Goal: Task Accomplishment & Management: Understand process/instructions

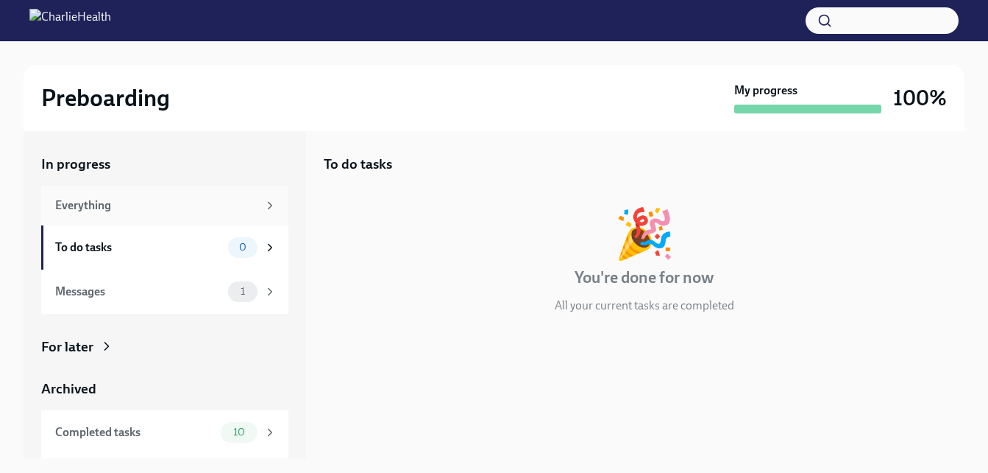
click at [99, 208] on div "Everything" at bounding box center [156, 205] width 202 height 16
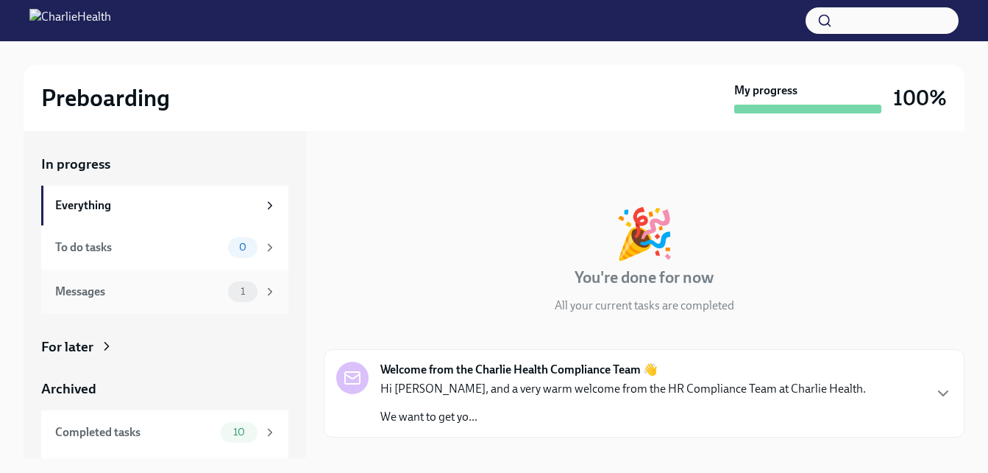
click at [233, 285] on div "1" at bounding box center [242, 291] width 29 height 21
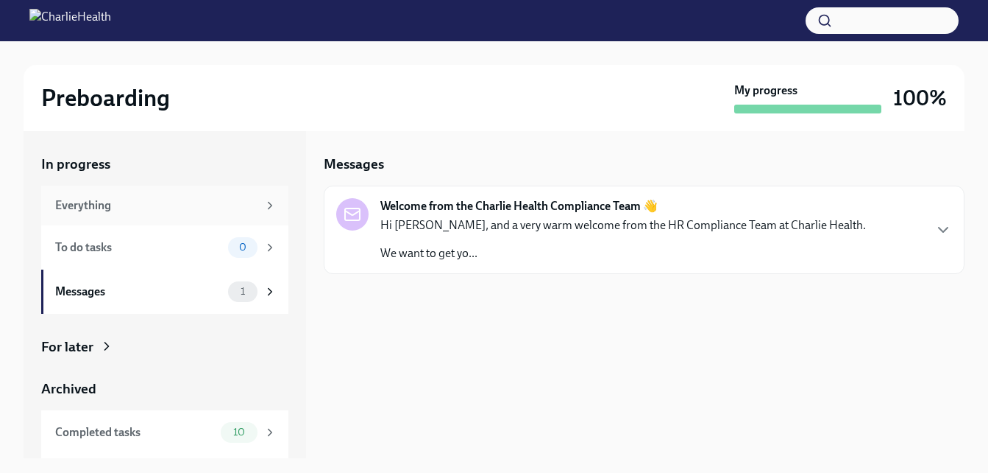
click at [205, 202] on div "Everything" at bounding box center [156, 205] width 202 height 16
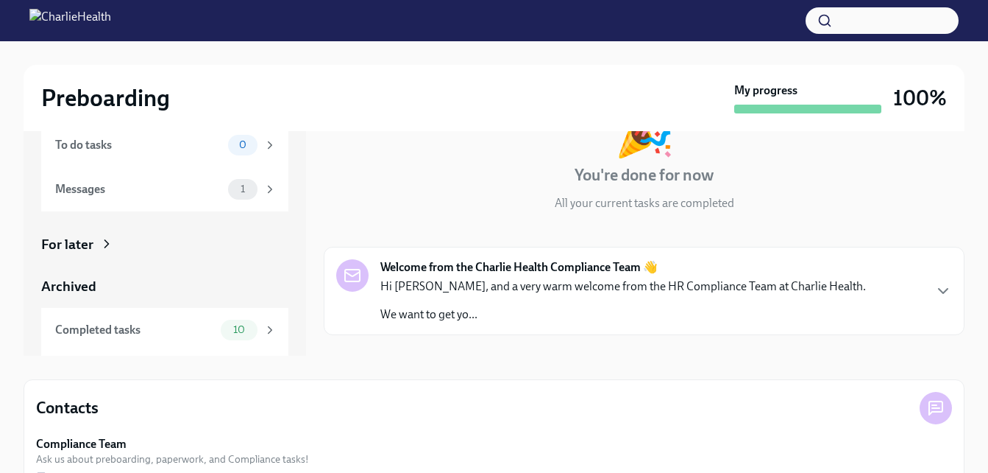
scroll to position [97, 0]
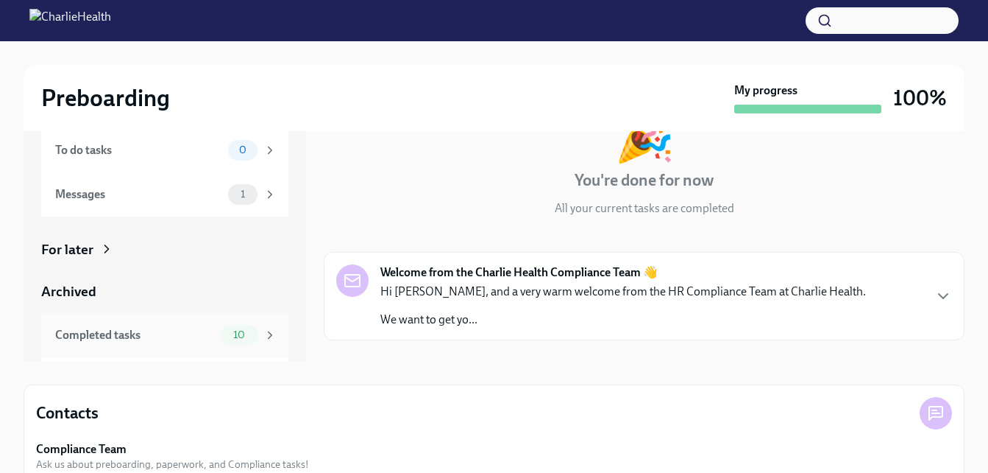
click at [182, 331] on div "Completed tasks" at bounding box center [135, 335] width 160 height 16
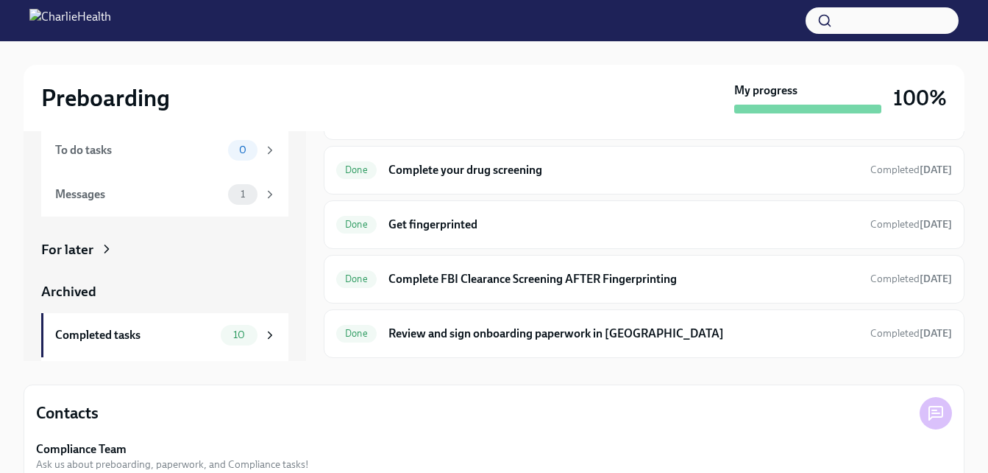
scroll to position [38, 0]
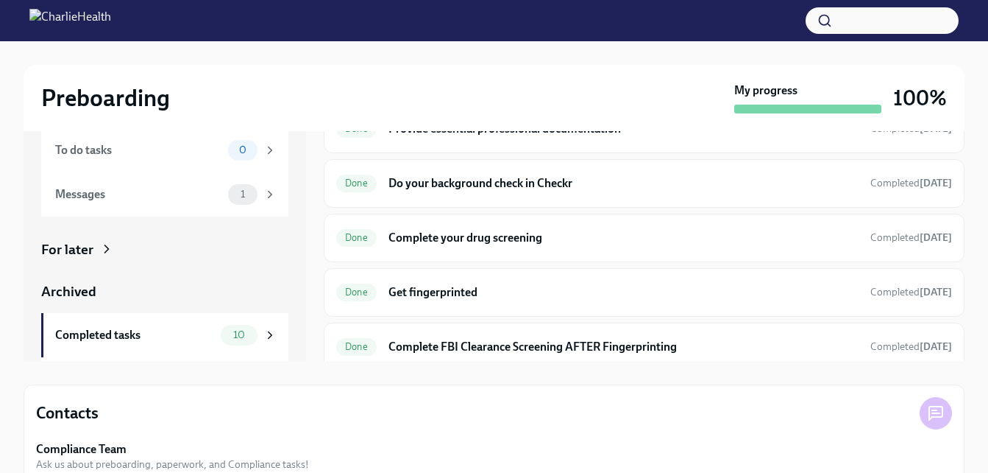
click at [878, 24] on button "button" at bounding box center [882, 20] width 153 height 26
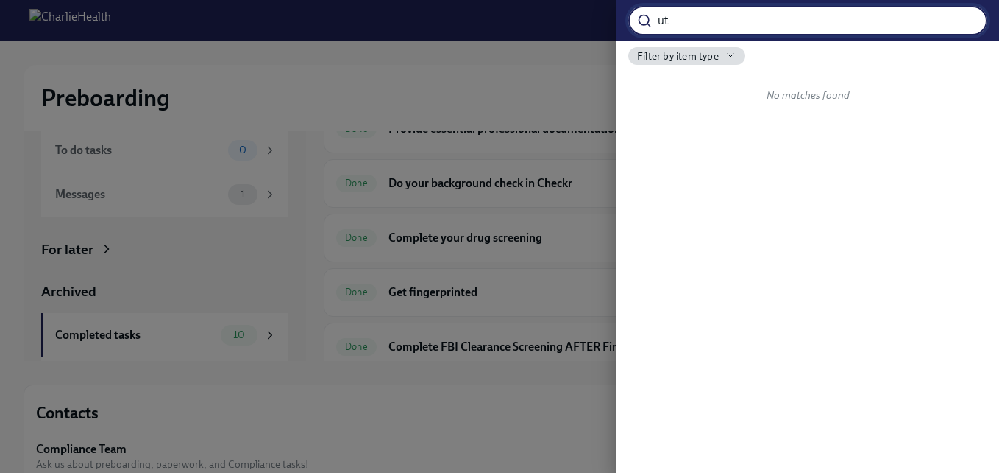
type input "u"
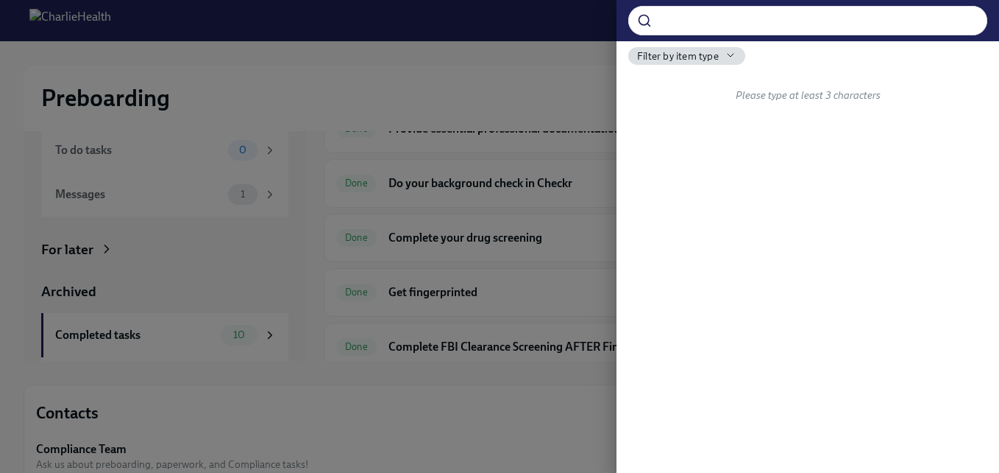
click at [581, 52] on div at bounding box center [499, 236] width 999 height 473
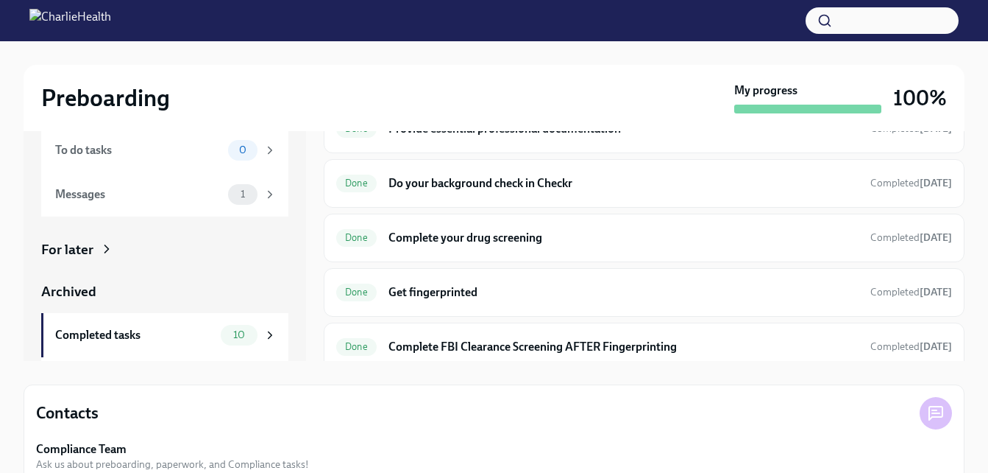
scroll to position [0, 0]
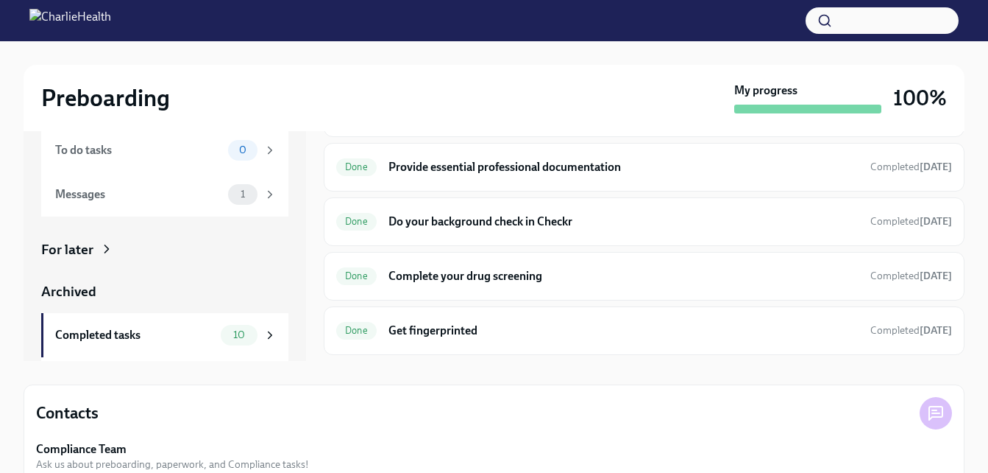
click at [880, 26] on button "button" at bounding box center [882, 20] width 153 height 26
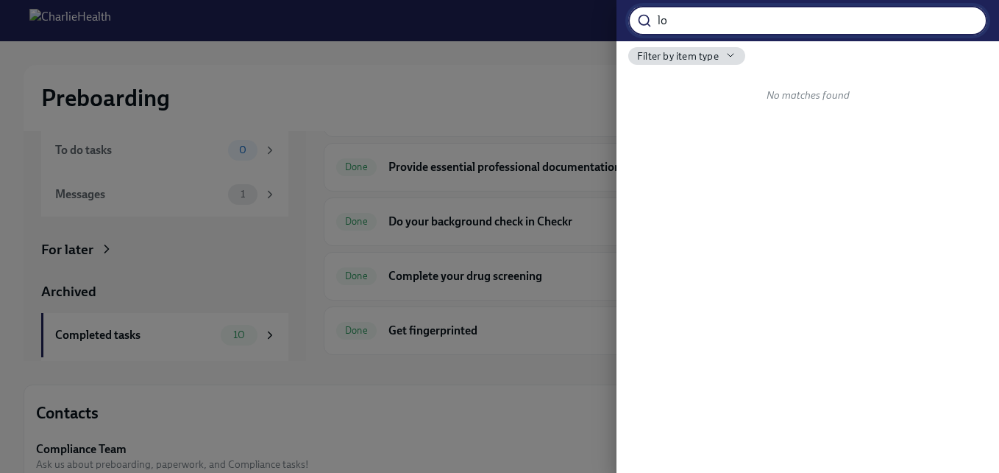
type input "l"
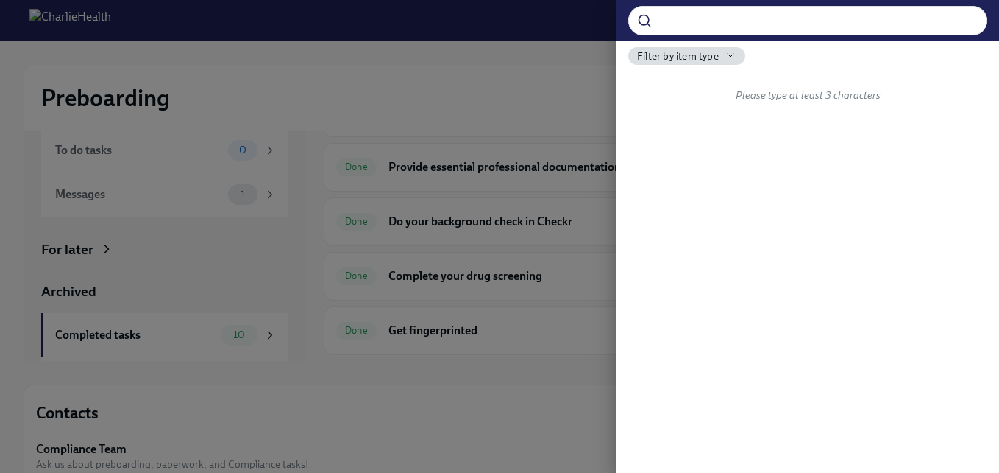
click at [188, 335] on div at bounding box center [499, 236] width 999 height 473
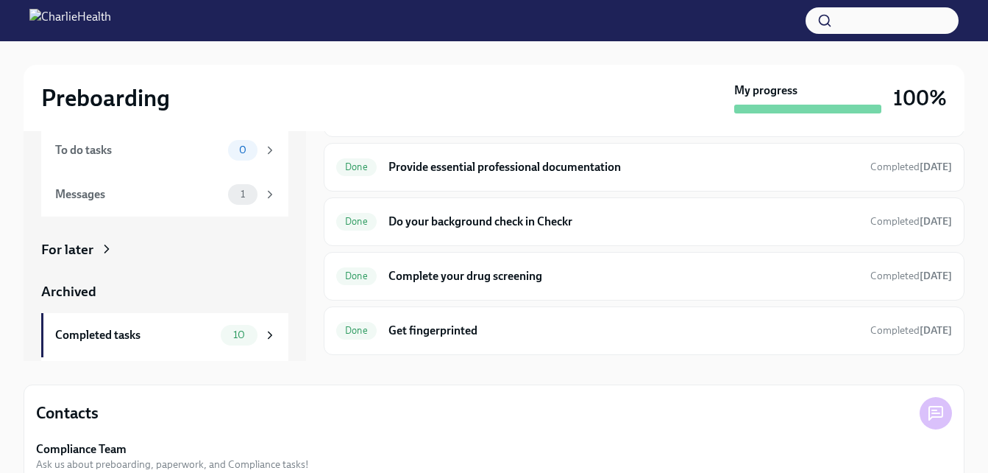
click at [72, 249] on div "For later" at bounding box center [67, 249] width 52 height 19
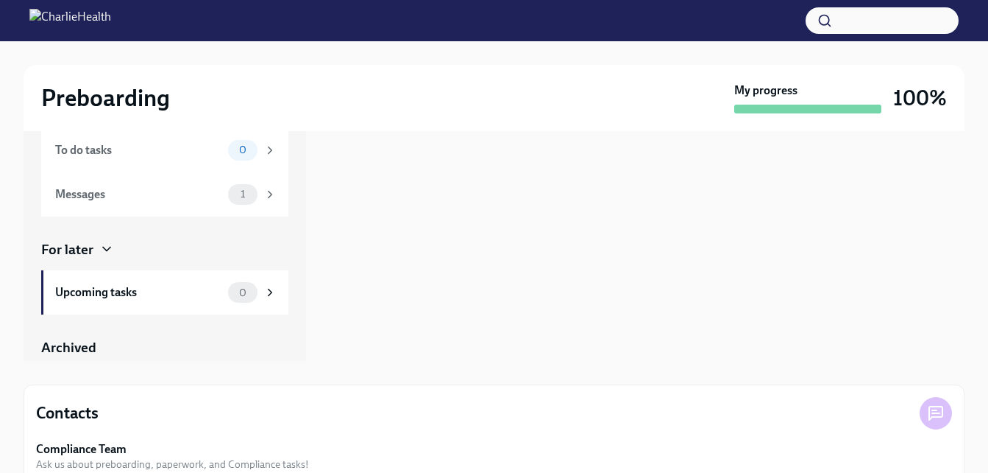
scroll to position [144, 0]
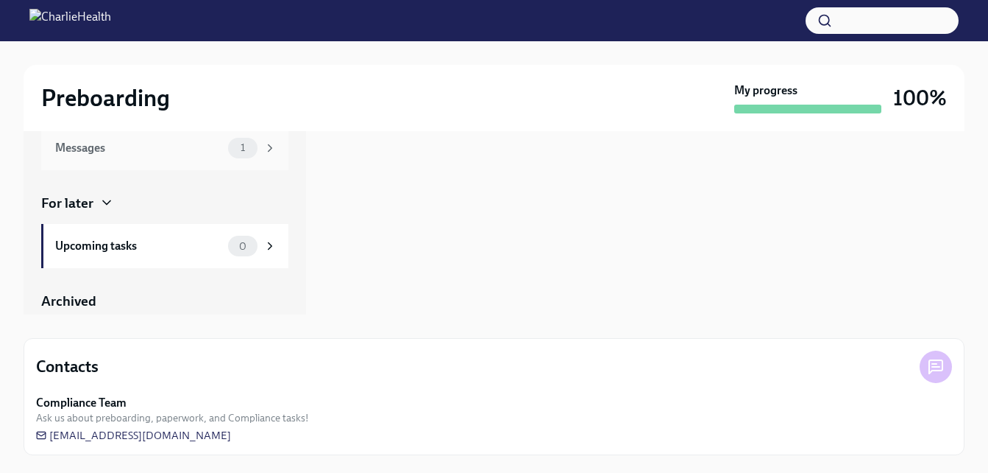
click at [228, 154] on div "1" at bounding box center [242, 148] width 29 height 21
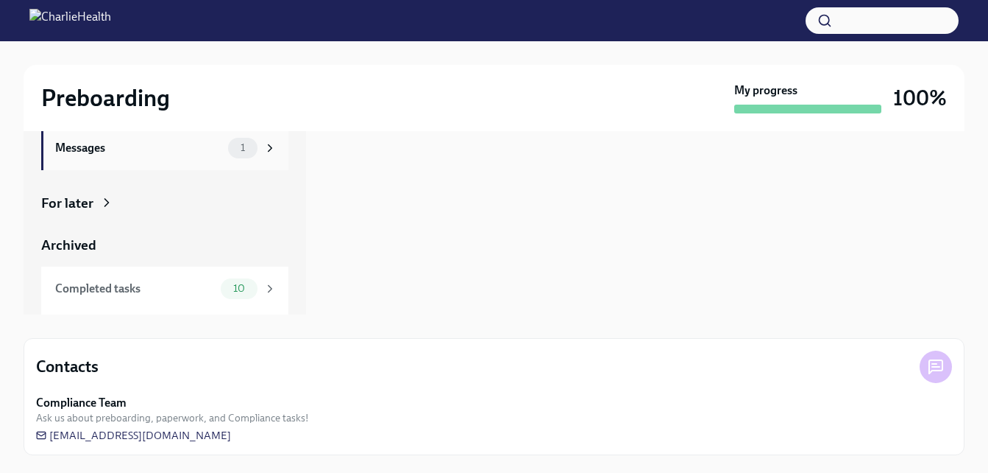
click at [240, 151] on span "1" at bounding box center [243, 147] width 22 height 11
click at [101, 150] on div "Messages" at bounding box center [138, 148] width 167 height 16
click at [83, 152] on div "Messages" at bounding box center [138, 148] width 167 height 16
click at [105, 247] on div "Archived" at bounding box center [164, 245] width 247 height 19
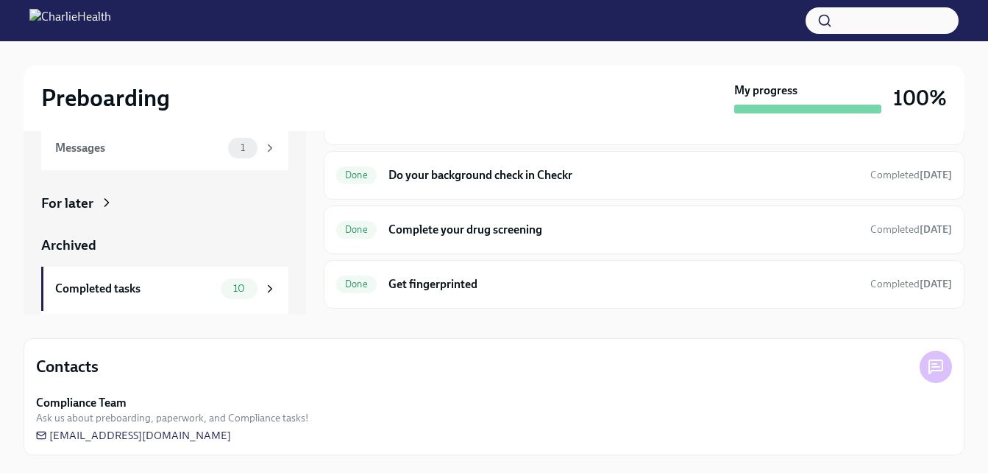
click at [88, 213] on div "In progress Everything To do tasks 0 Messages 1 For later Archived Completed ta…" at bounding box center [164, 183] width 247 height 344
click at [79, 205] on div "For later" at bounding box center [67, 203] width 52 height 19
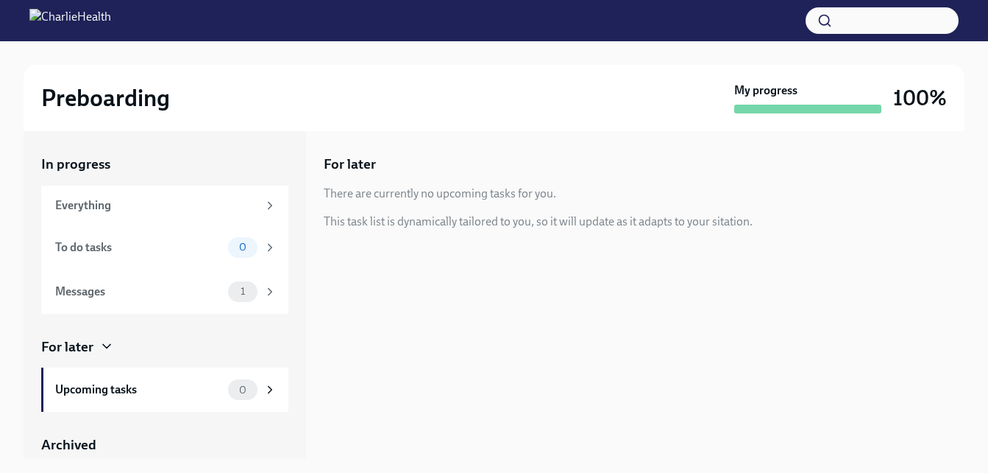
click at [49, 26] on img at bounding box center [70, 21] width 82 height 24
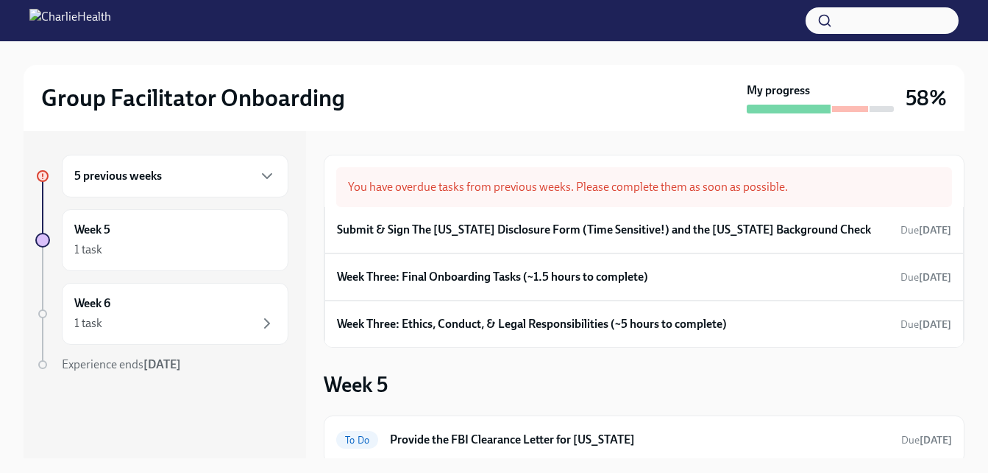
click at [258, 182] on div "5 previous weeks" at bounding box center [175, 176] width 202 height 18
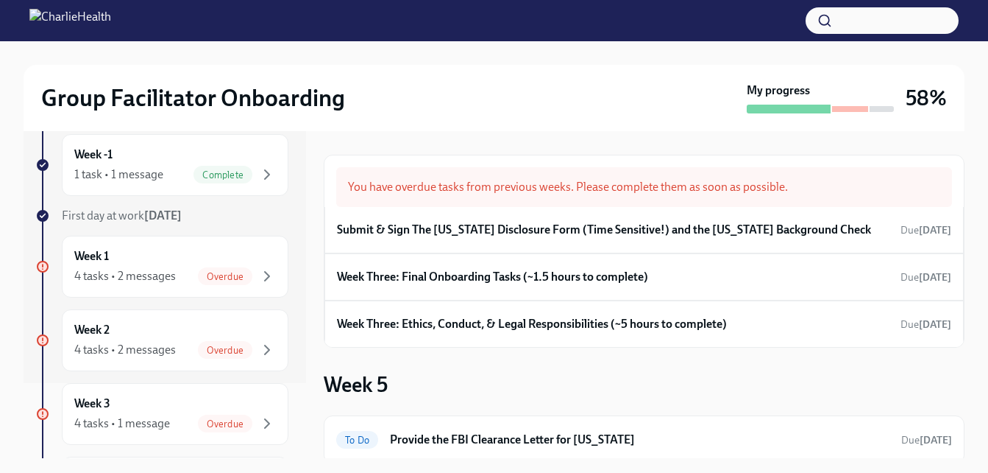
scroll to position [100, 0]
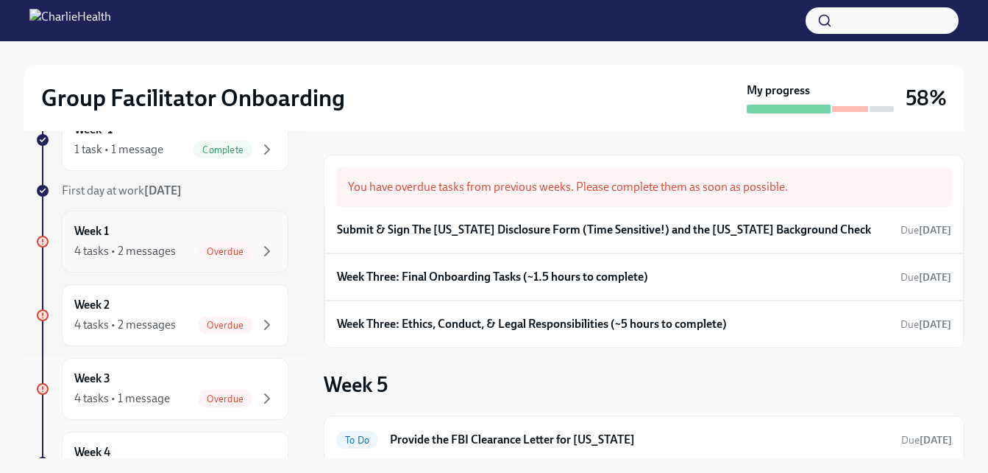
click at [238, 250] on span "Overdue" at bounding box center [225, 251] width 54 height 11
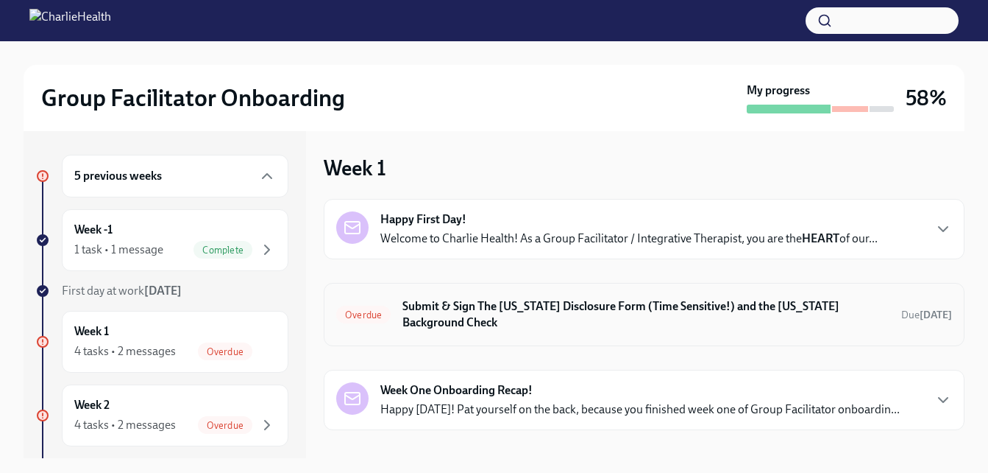
click at [366, 318] on span "Overdue" at bounding box center [363, 314] width 54 height 11
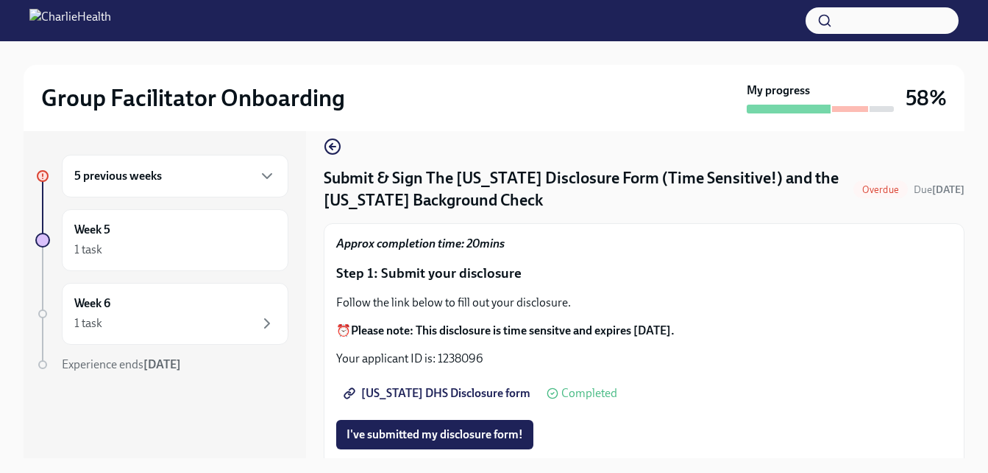
scroll to position [19, 0]
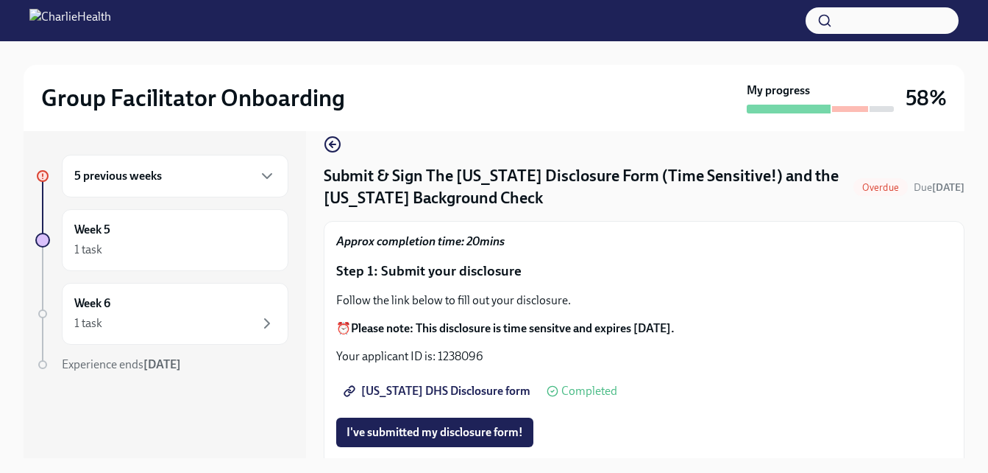
click at [439, 387] on span "Utah DHS Disclosure form" at bounding box center [439, 390] width 184 height 15
drag, startPoint x: 485, startPoint y: 353, endPoint x: 437, endPoint y: 355, distance: 47.9
click at [437, 355] on p "Your applicant ID is: 1238096" at bounding box center [644, 356] width 616 height 16
copy p "1238096"
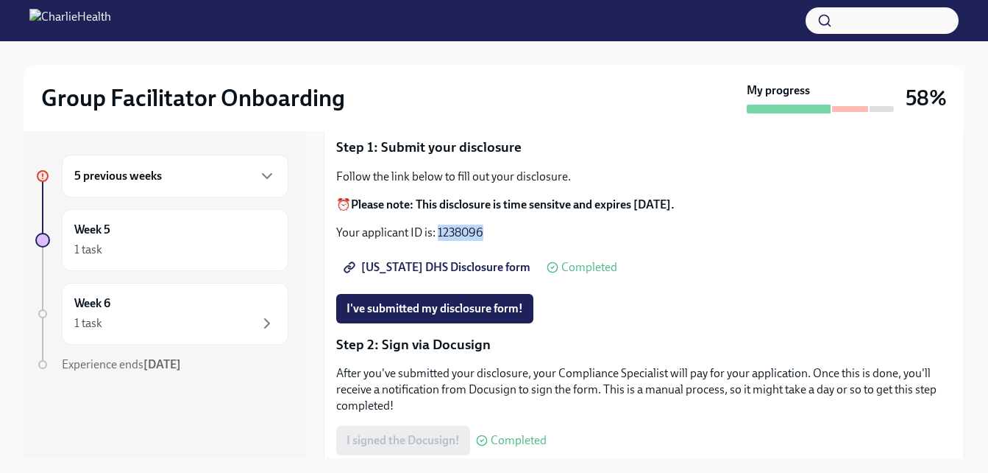
scroll to position [145, 0]
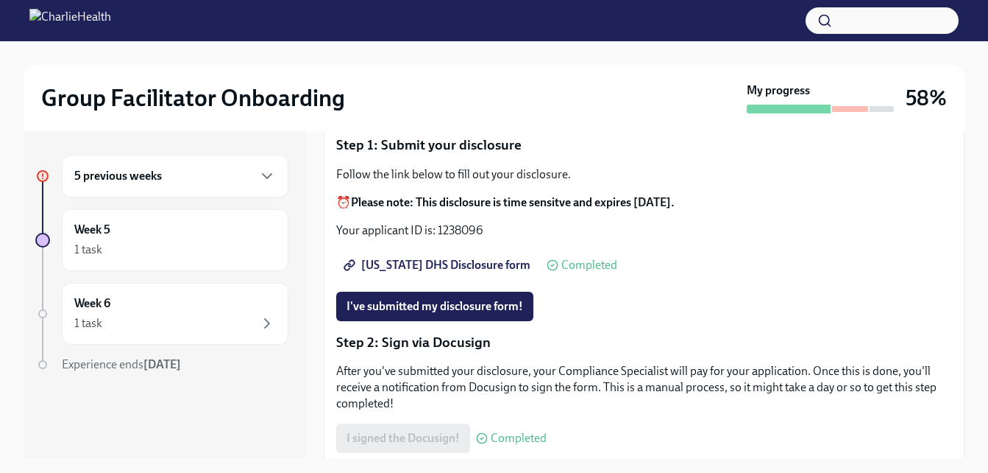
click at [136, 183] on h6 "5 previous weeks" at bounding box center [118, 176] width 88 height 16
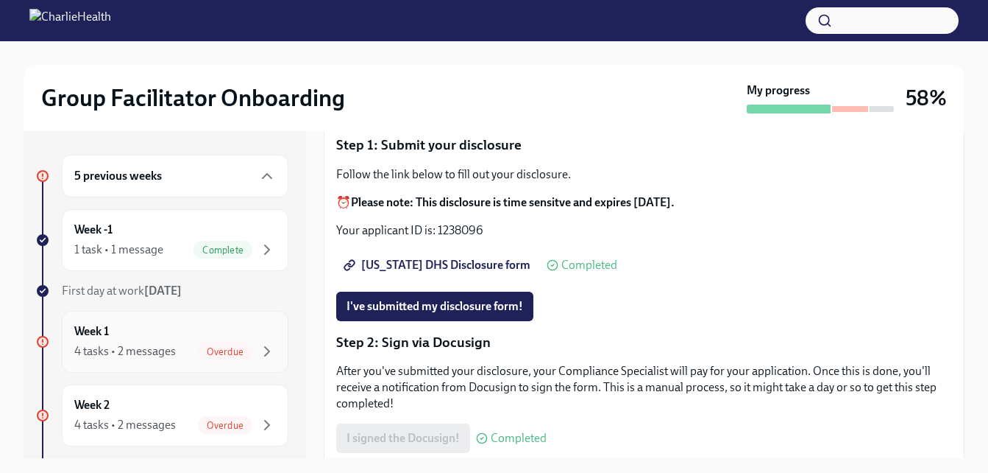
click at [182, 343] on div "4 tasks • 2 messages Overdue" at bounding box center [175, 351] width 202 height 18
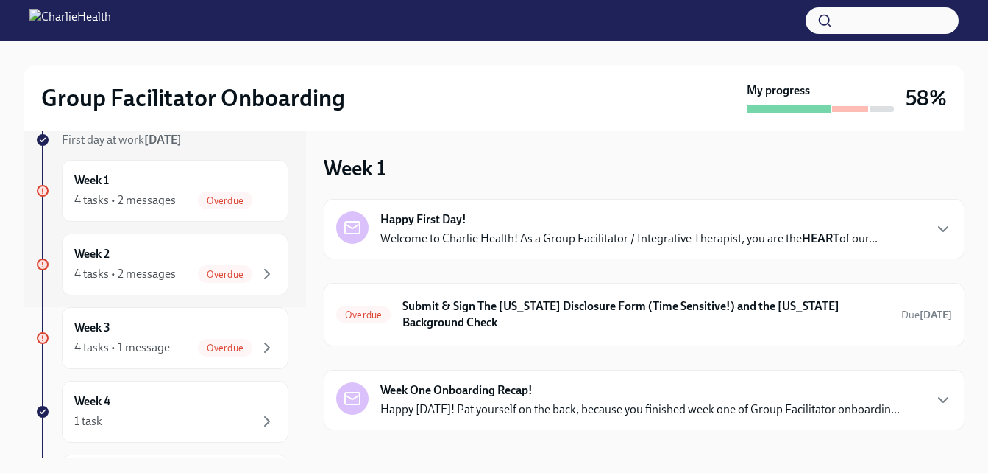
scroll to position [158, 0]
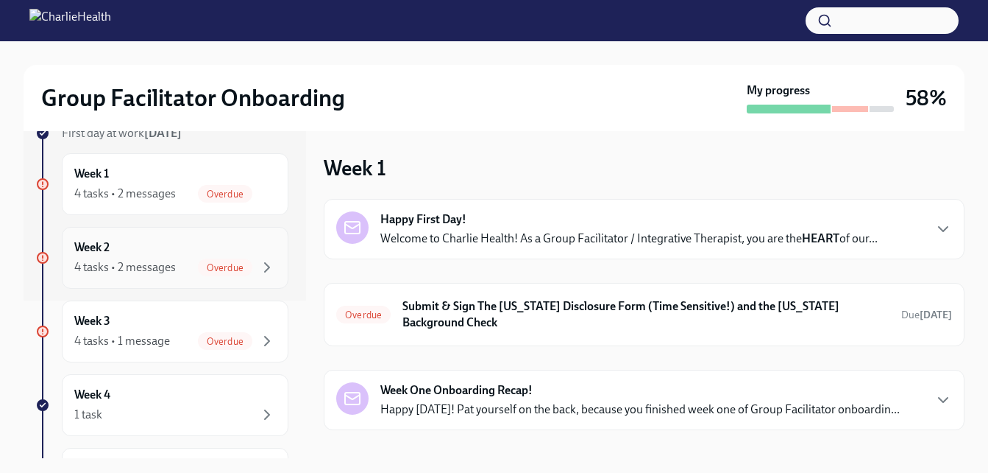
click at [230, 255] on div "Week 2 4 tasks • 2 messages Overdue" at bounding box center [175, 257] width 202 height 37
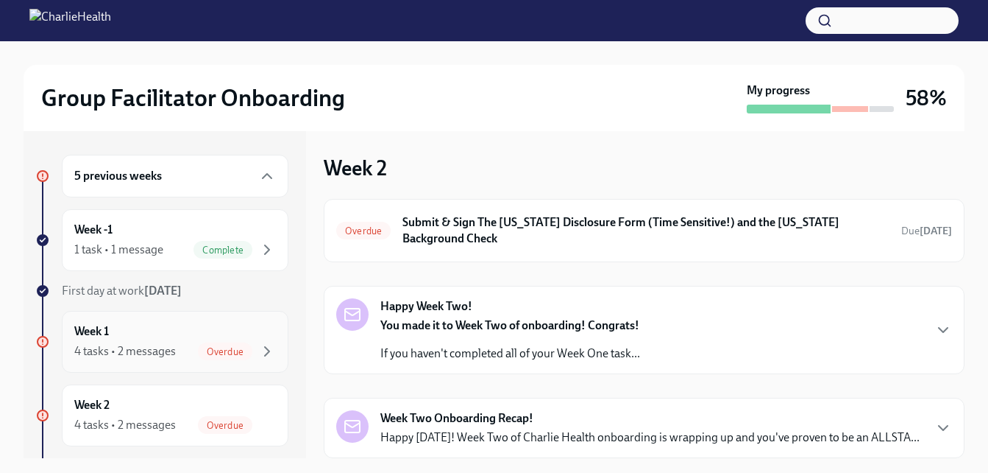
click at [152, 329] on div "Week 1 4 tasks • 2 messages Overdue" at bounding box center [175, 341] width 202 height 37
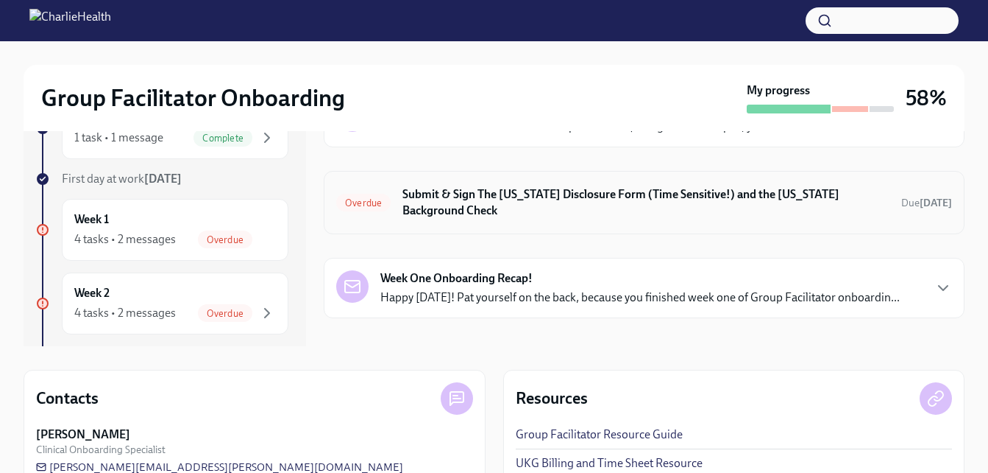
click at [696, 186] on h6 "Submit & Sign The Utah Disclosure Form (Time Sensitive!) and the Louisiana Back…" at bounding box center [646, 202] width 487 height 32
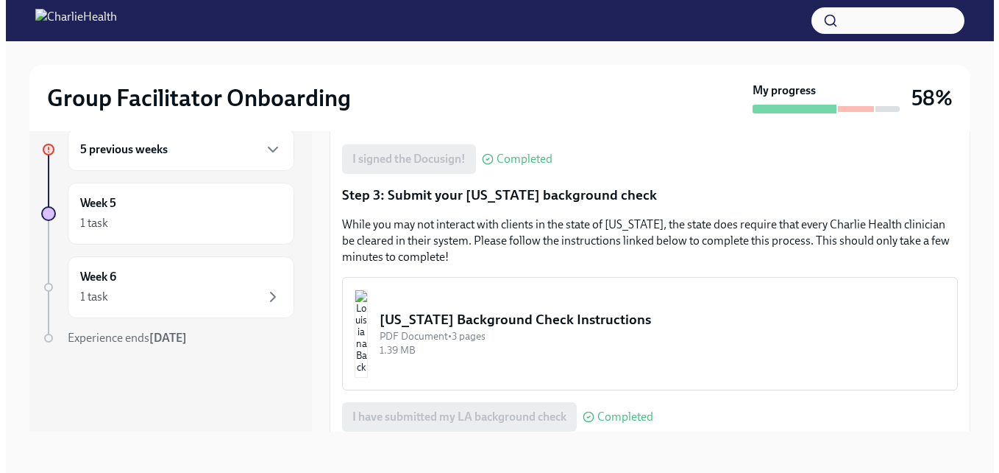
scroll to position [509, 0]
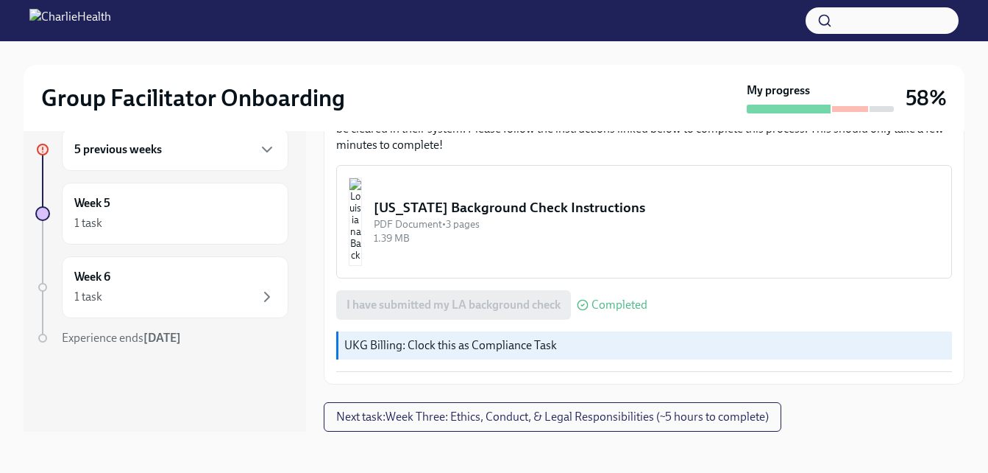
click at [430, 232] on div "1.39 MB" at bounding box center [657, 238] width 566 height 14
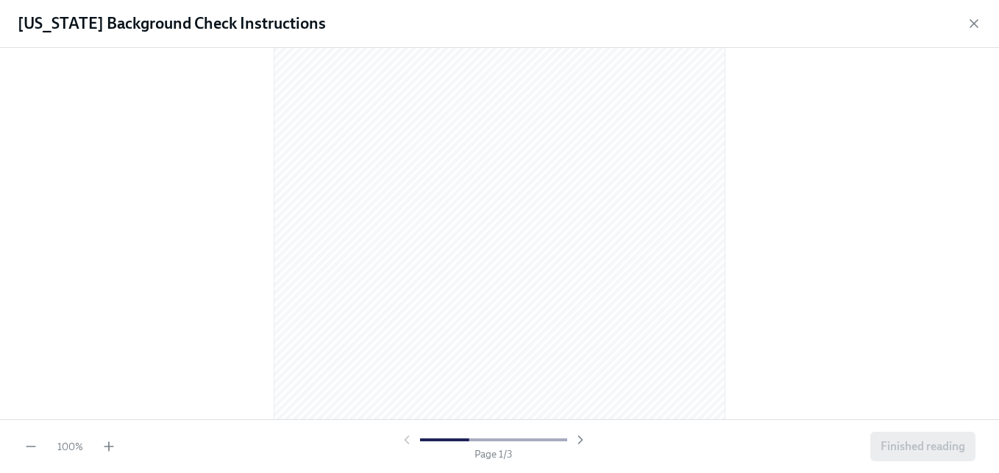
scroll to position [0, 0]
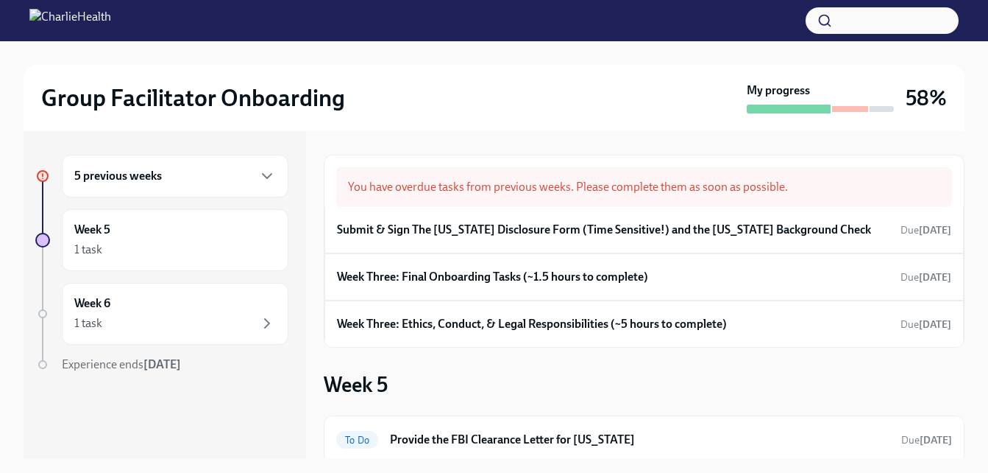
click at [40, 173] on icon at bounding box center [42, 175] width 7 height 7
click at [99, 173] on h6 "5 previous weeks" at bounding box center [118, 176] width 88 height 16
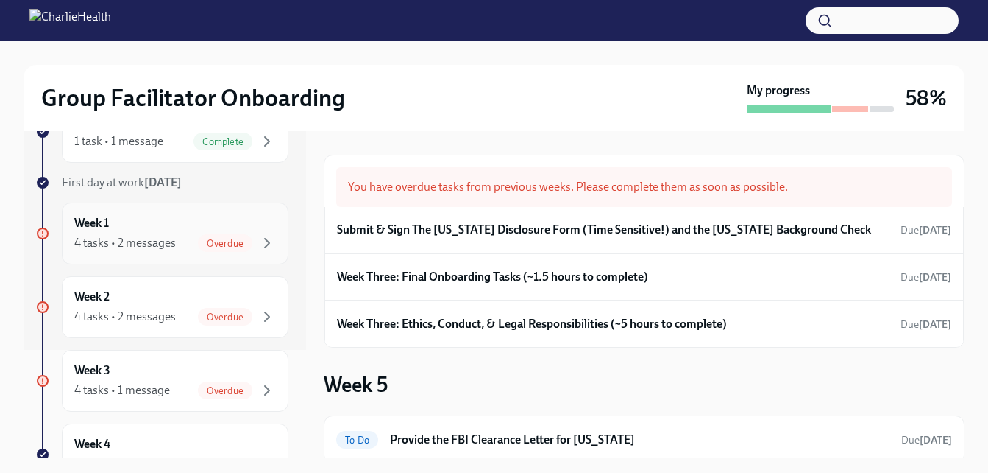
scroll to position [118, 0]
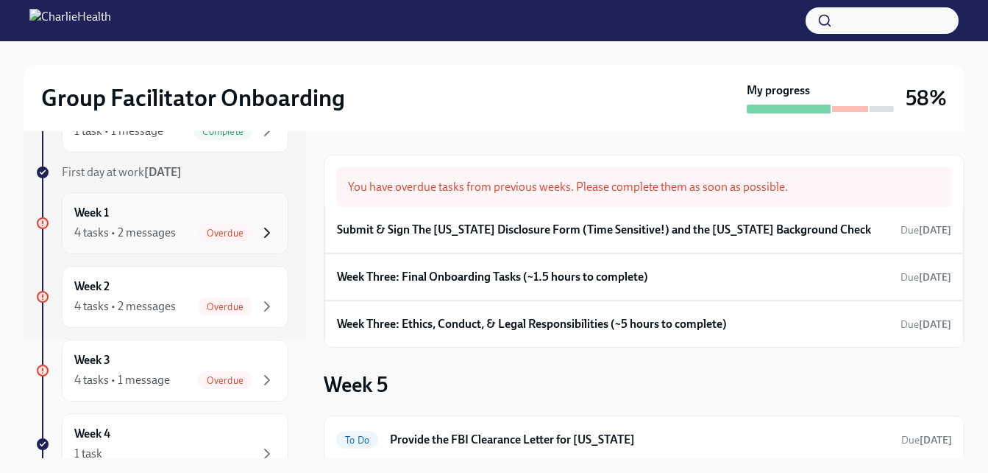
click at [258, 234] on icon "button" at bounding box center [267, 233] width 18 height 18
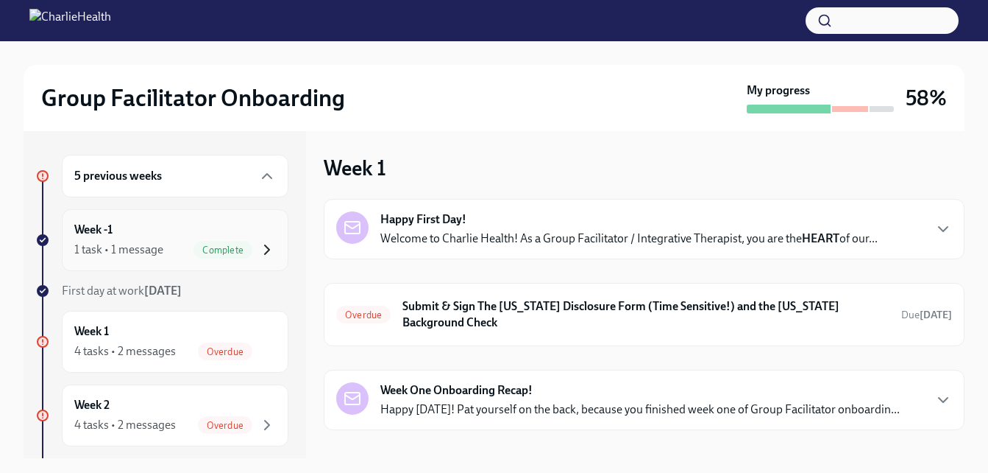
click at [265, 252] on icon "button" at bounding box center [267, 249] width 4 height 9
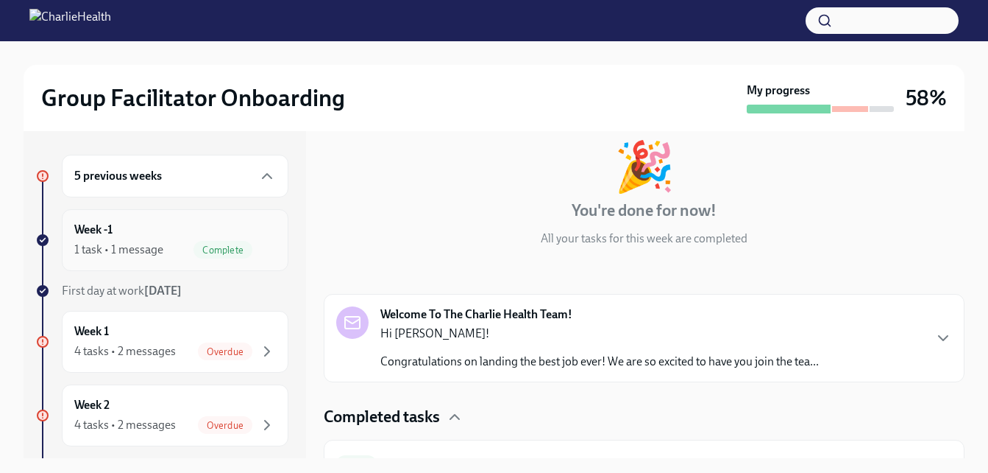
scroll to position [110, 0]
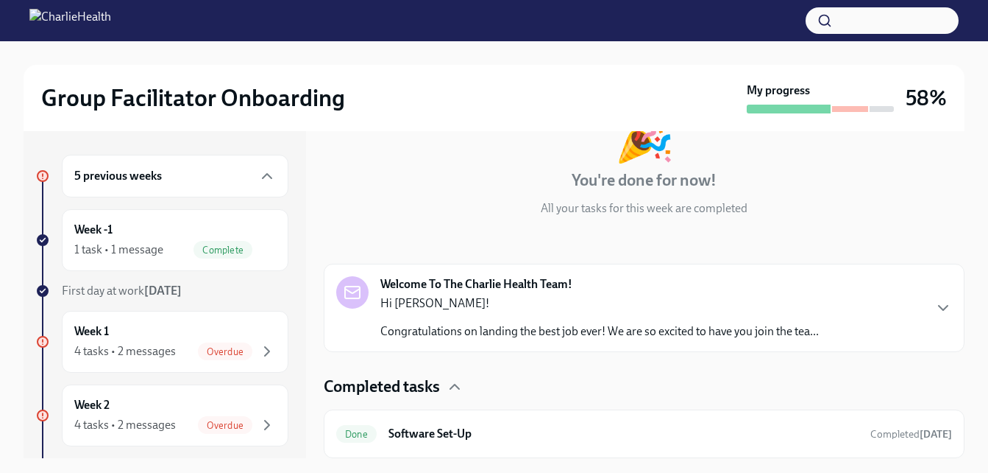
click at [840, 110] on div at bounding box center [850, 109] width 36 height 6
click at [182, 360] on div "Week 1 4 tasks • 2 messages Overdue" at bounding box center [175, 342] width 227 height 62
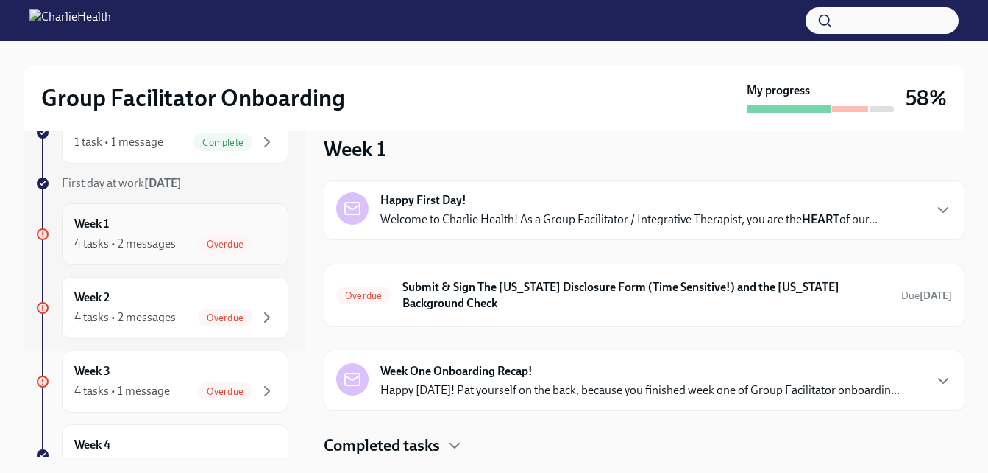
scroll to position [110, 0]
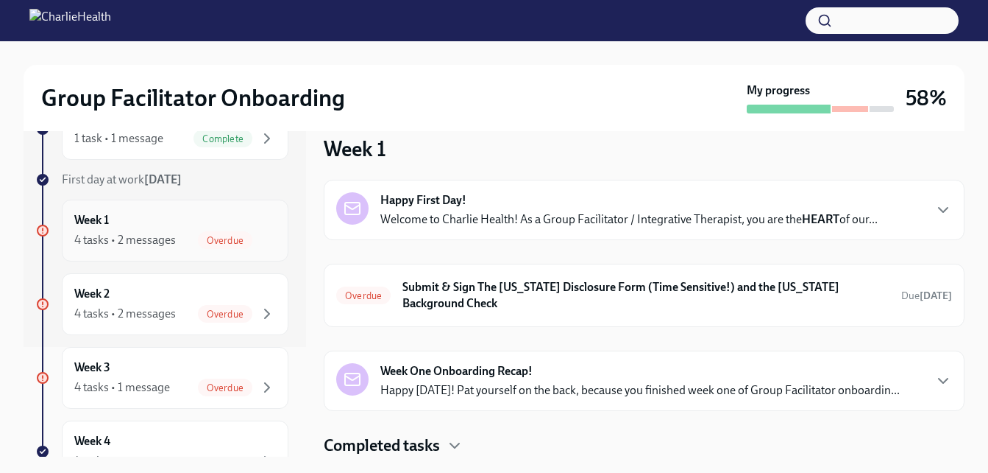
click at [230, 249] on div "Week 1 4 tasks • 2 messages Overdue" at bounding box center [175, 230] width 227 height 62
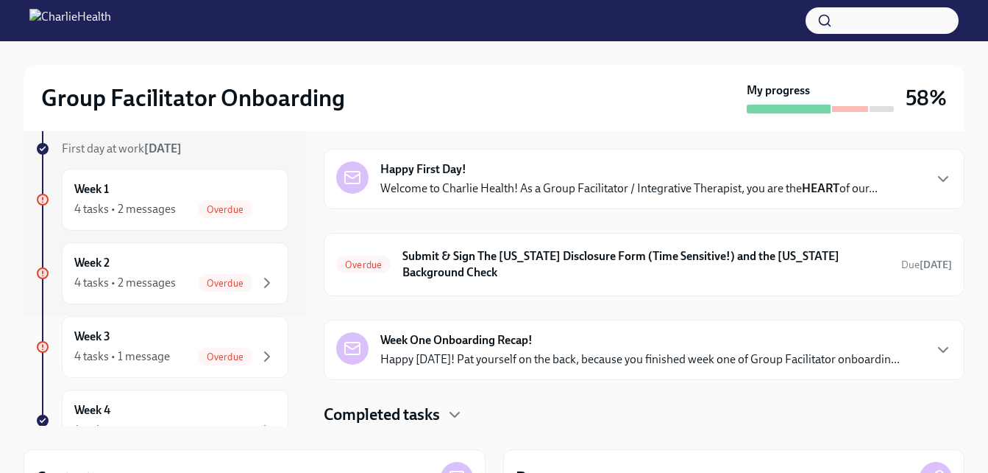
scroll to position [16, 0]
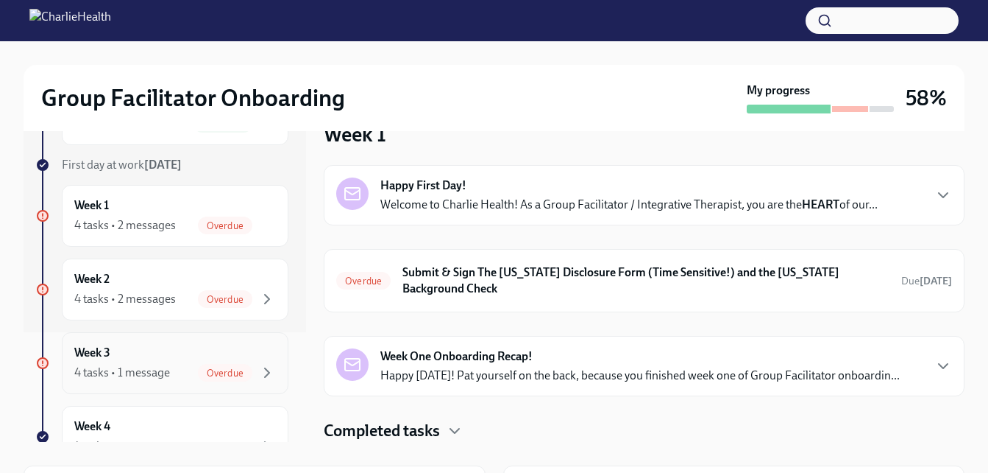
click at [198, 364] on div "Overdue" at bounding box center [225, 373] width 54 height 18
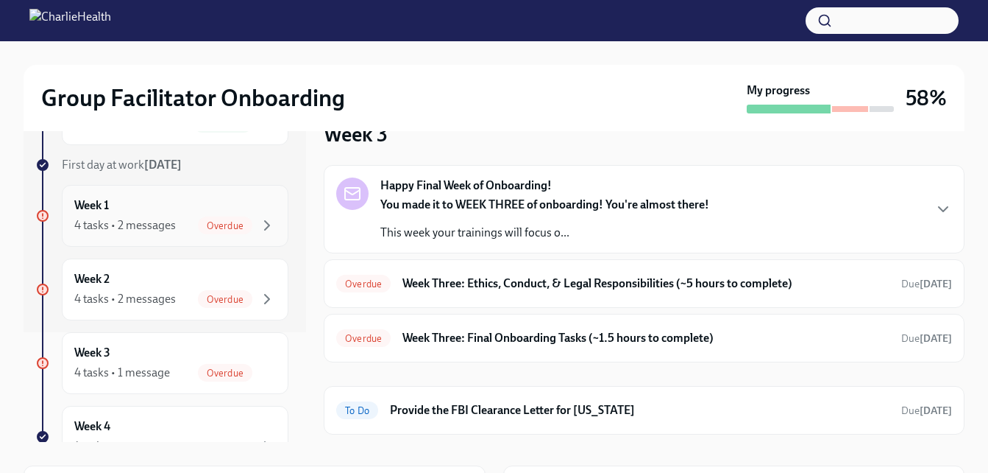
click at [198, 233] on div "Overdue" at bounding box center [225, 225] width 54 height 18
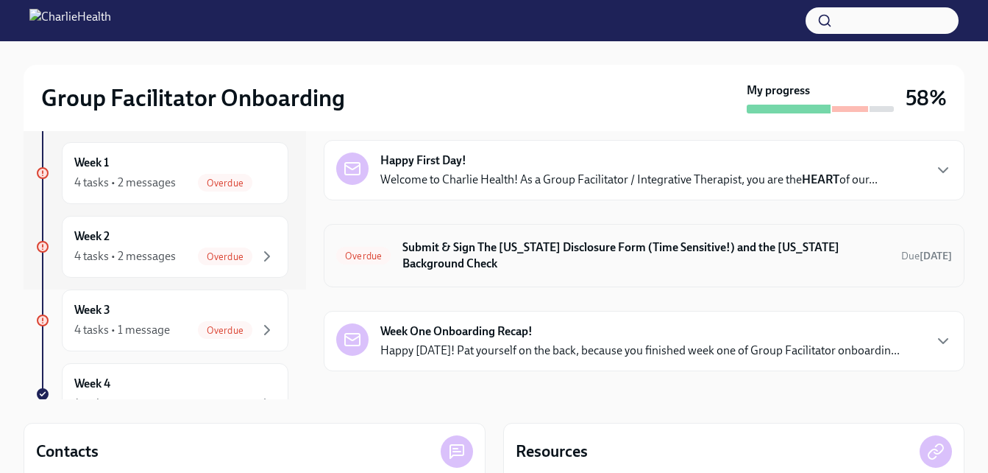
scroll to position [52, 0]
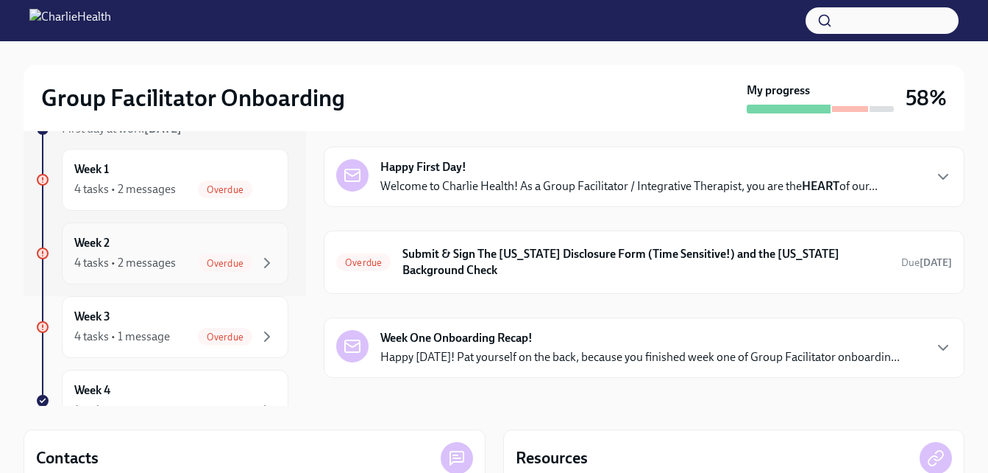
click at [238, 262] on span "Overdue" at bounding box center [225, 263] width 54 height 11
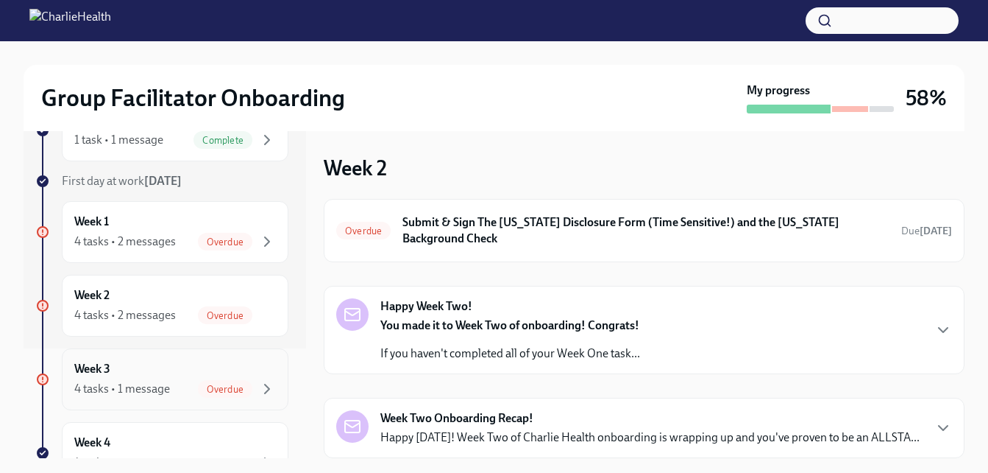
click at [215, 386] on span "Overdue" at bounding box center [225, 388] width 54 height 11
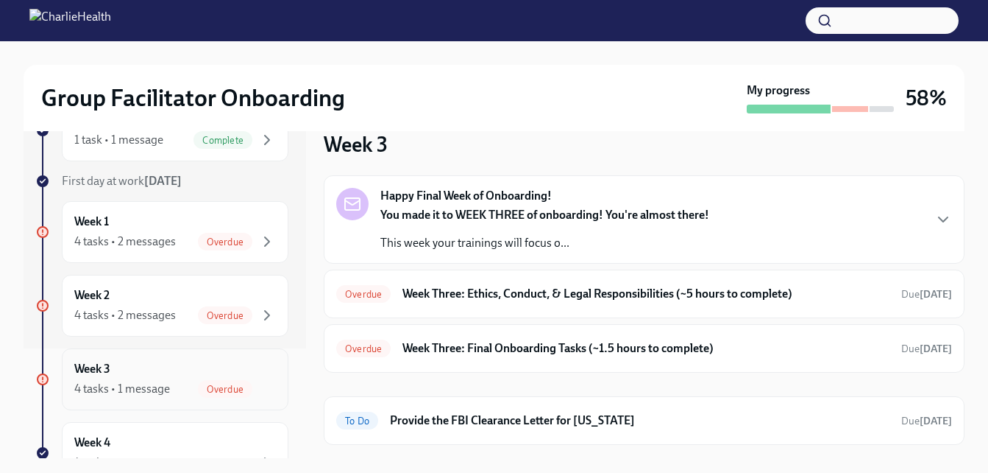
scroll to position [56, 0]
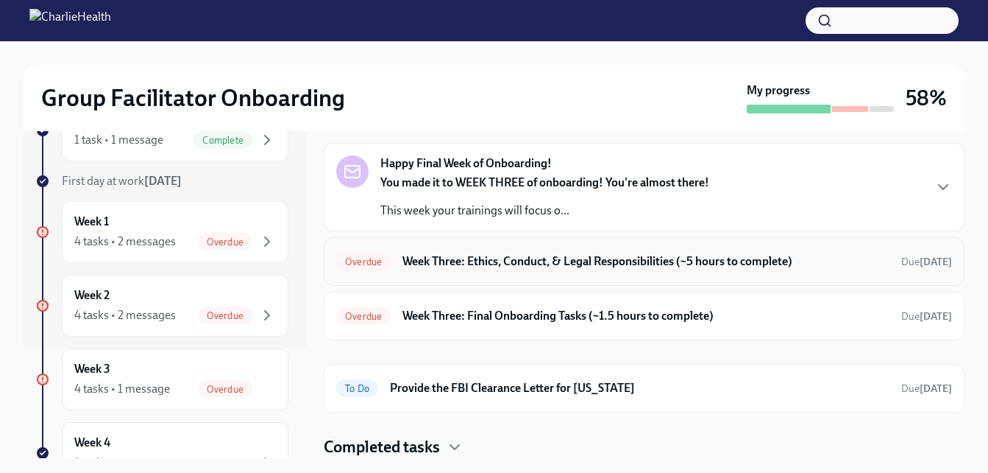
click at [482, 258] on h6 "Week Three: Ethics, Conduct, & Legal Responsibilities (~5 hours to complete)" at bounding box center [646, 261] width 487 height 16
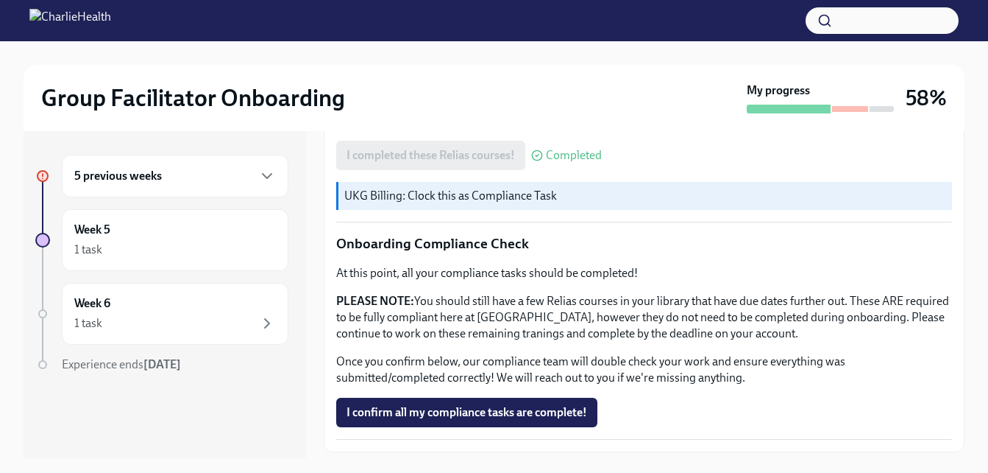
scroll to position [915, 0]
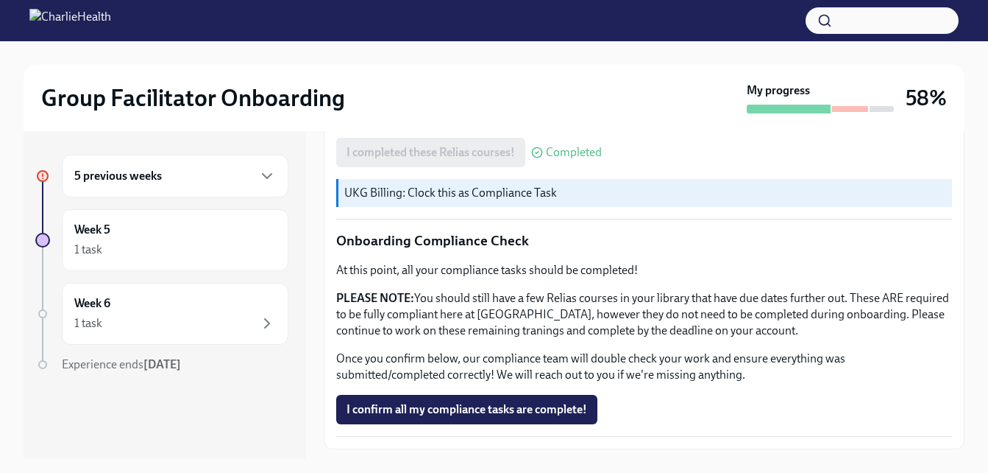
click at [129, 170] on h6 "5 previous weeks" at bounding box center [118, 176] width 88 height 16
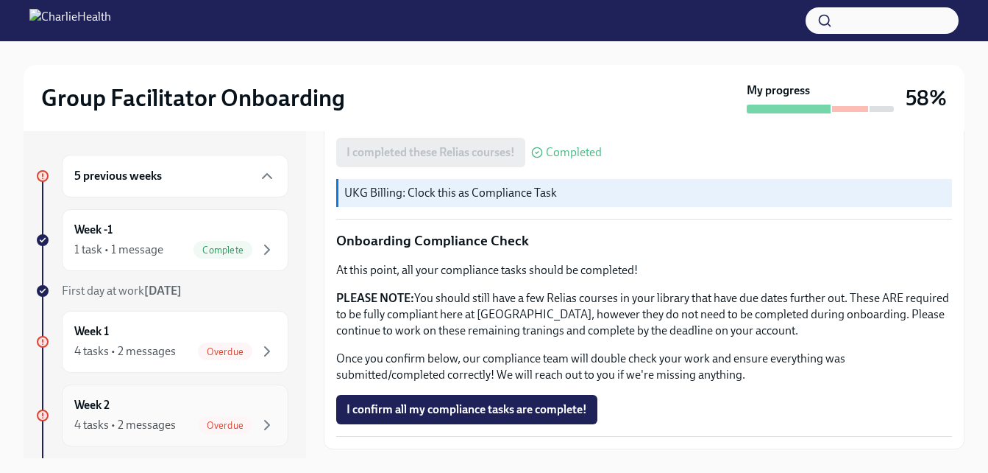
click at [144, 422] on div "4 tasks • 2 messages" at bounding box center [125, 425] width 102 height 16
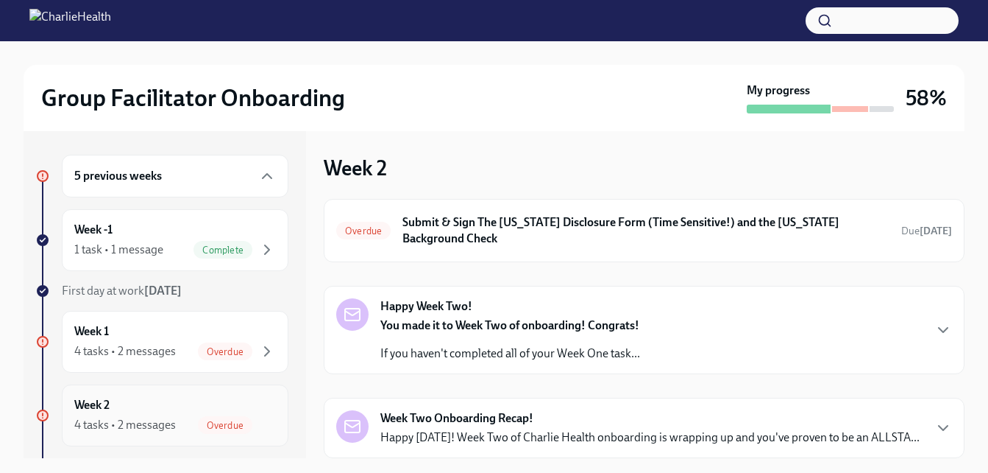
click at [210, 415] on div "Week 2 4 tasks • 2 messages Overdue" at bounding box center [175, 415] width 202 height 37
click at [201, 344] on div "Overdue" at bounding box center [225, 351] width 54 height 18
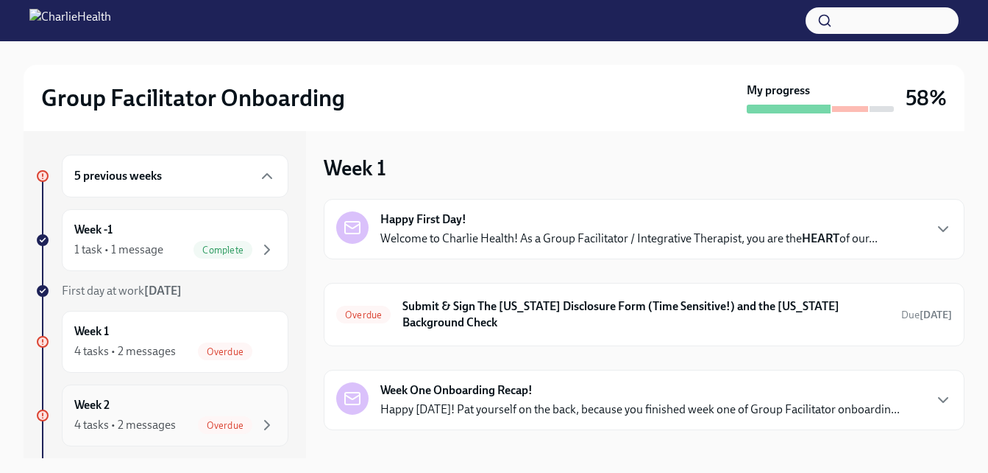
click at [199, 420] on span "Overdue" at bounding box center [225, 425] width 54 height 11
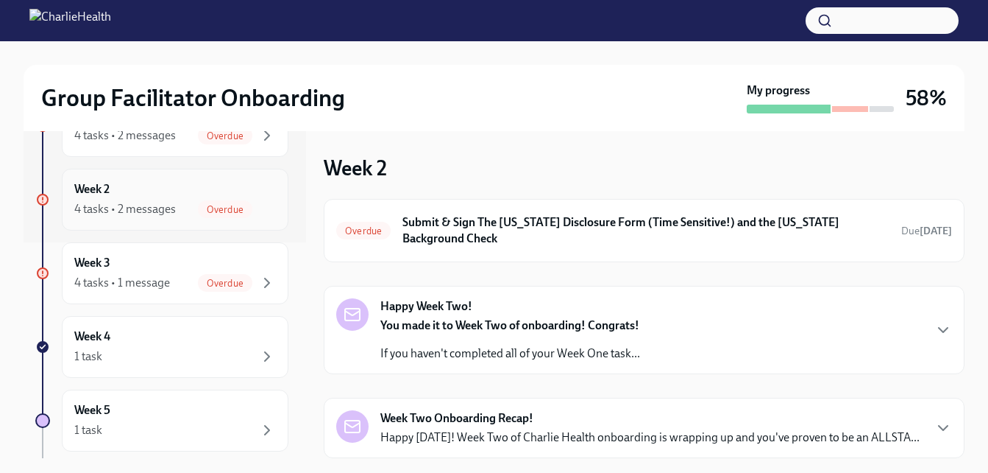
scroll to position [225, 0]
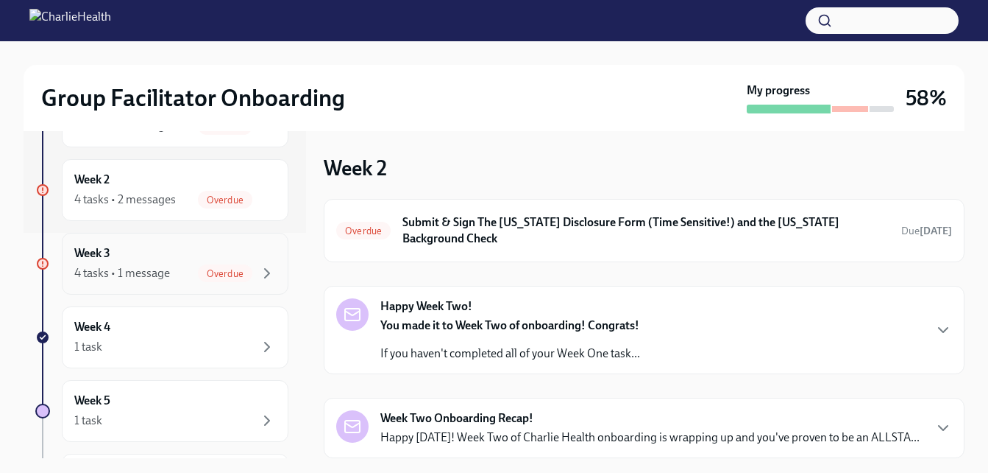
click at [199, 280] on div "Overdue" at bounding box center [225, 273] width 54 height 18
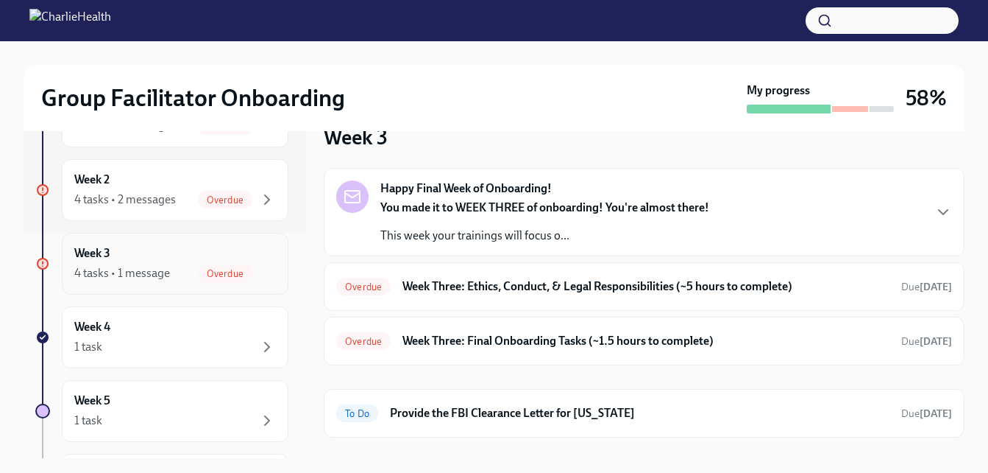
scroll to position [56, 0]
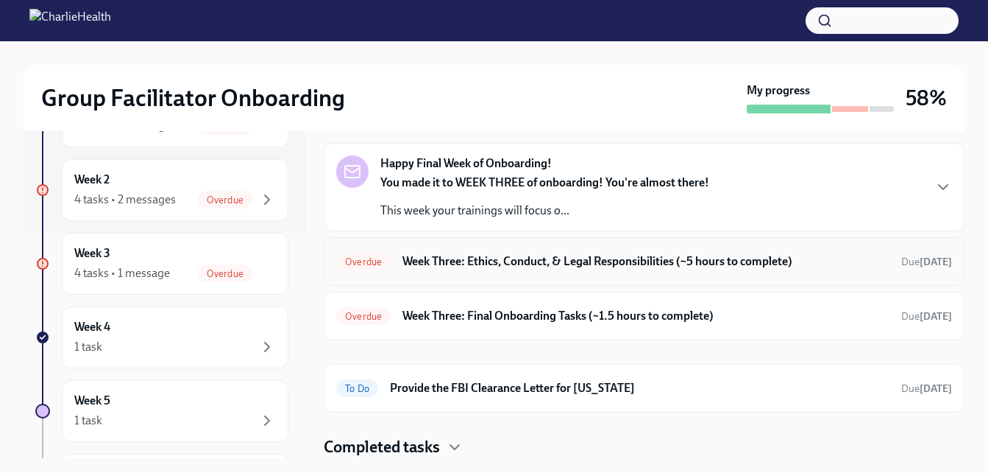
click at [666, 270] on div "Overdue Week Three: Ethics, Conduct, & Legal Responsibilities (~5 hours to comp…" at bounding box center [644, 261] width 616 height 24
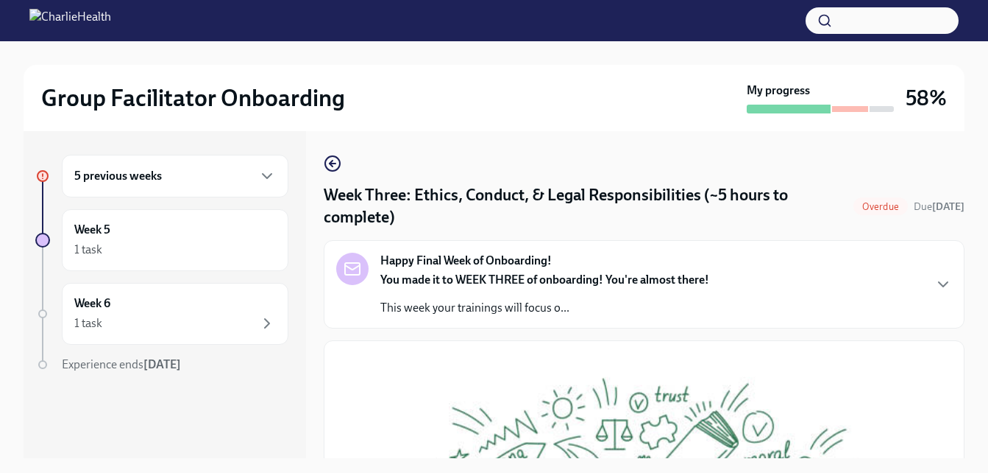
click at [666, 263] on div "Happy Final Week of Onboarding! You made it to WEEK THREE of onboarding! You're…" at bounding box center [545, 283] width 329 height 63
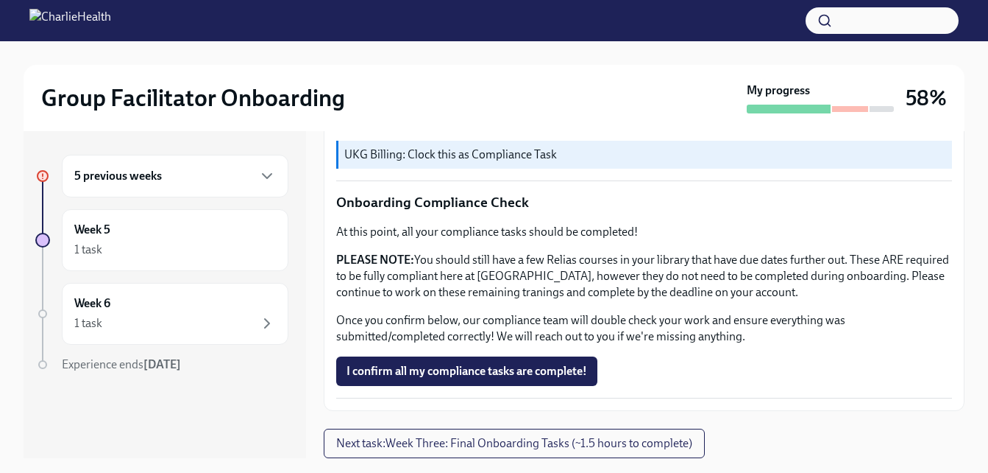
scroll to position [1529, 0]
click at [252, 175] on div "5 previous weeks" at bounding box center [175, 176] width 202 height 18
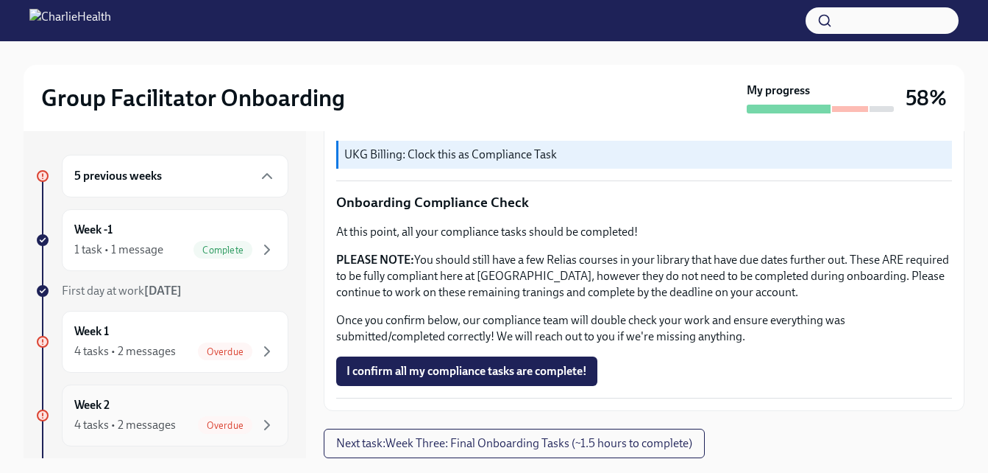
click at [169, 405] on div "Week 2 4 tasks • 2 messages Overdue" at bounding box center [175, 415] width 202 height 37
